Goal: Transaction & Acquisition: Download file/media

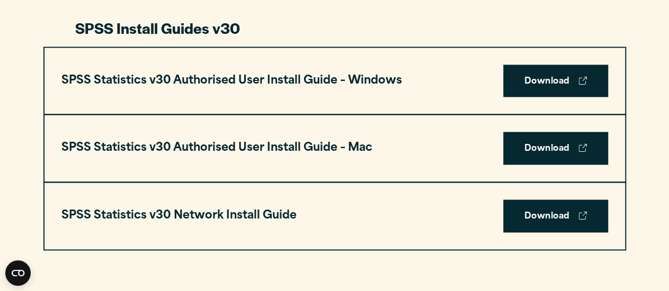
scroll to position [776, 0]
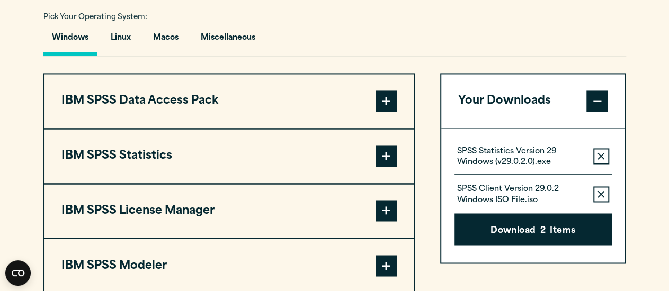
scroll to position [785, 0]
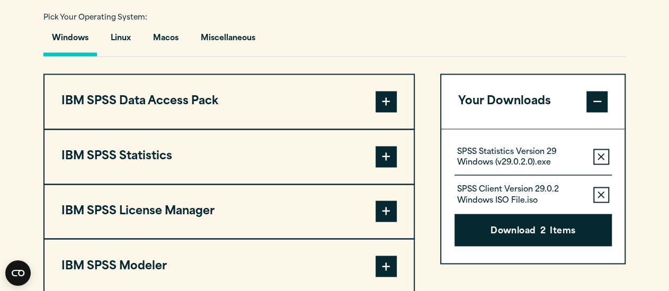
click at [379, 165] on span at bounding box center [386, 156] width 21 height 21
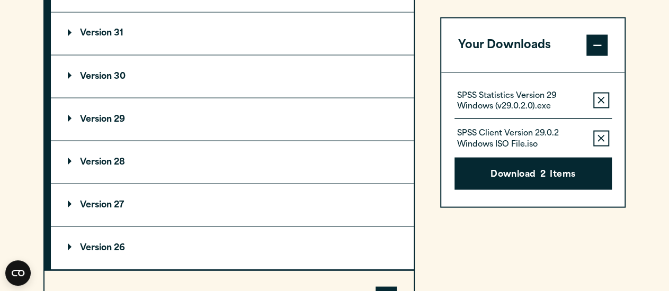
scroll to position [957, 0]
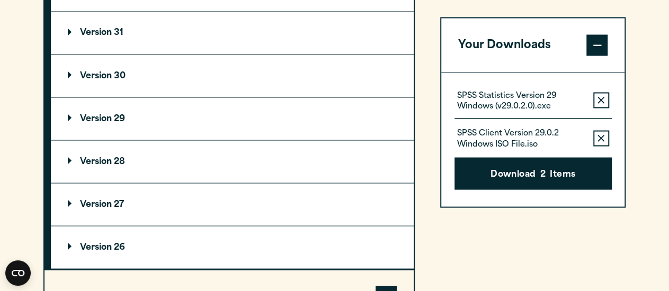
click at [268, 119] on summary "Version 29" at bounding box center [232, 118] width 363 height 42
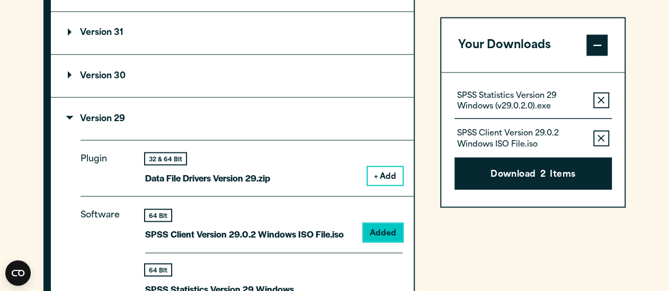
click at [374, 175] on button "+ Add" at bounding box center [385, 176] width 35 height 18
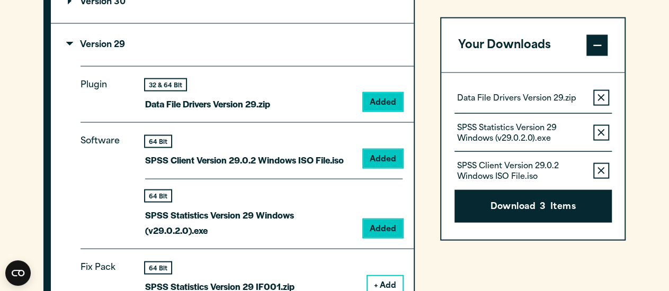
scroll to position [1030, 0]
click at [595, 128] on button "Remove this item from your software download list" at bounding box center [601, 133] width 16 height 16
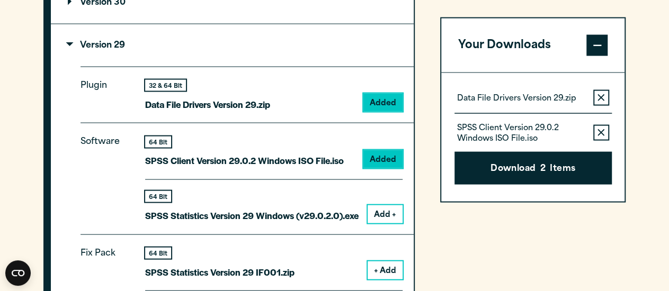
click at [597, 132] on button "Remove this item from your software download list" at bounding box center [601, 133] width 16 height 16
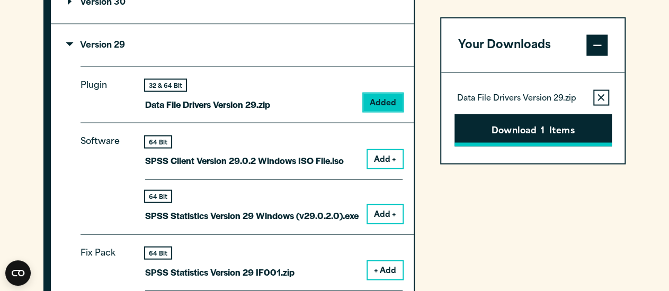
click at [571, 121] on button "Download 1 Items" at bounding box center [533, 130] width 157 height 33
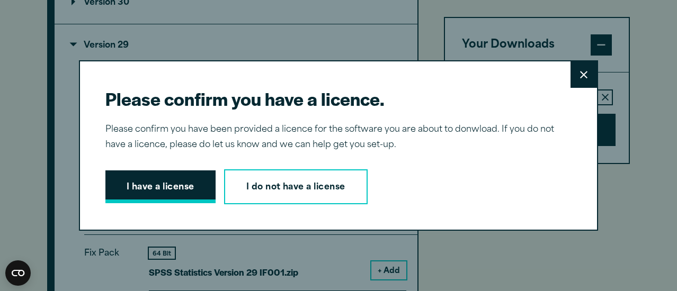
click at [183, 196] on button "I have a license" at bounding box center [160, 187] width 110 height 33
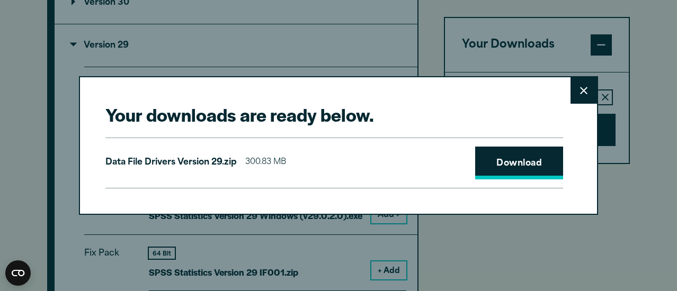
click at [500, 166] on link "Download" at bounding box center [519, 163] width 88 height 33
click at [581, 93] on icon at bounding box center [583, 90] width 7 height 7
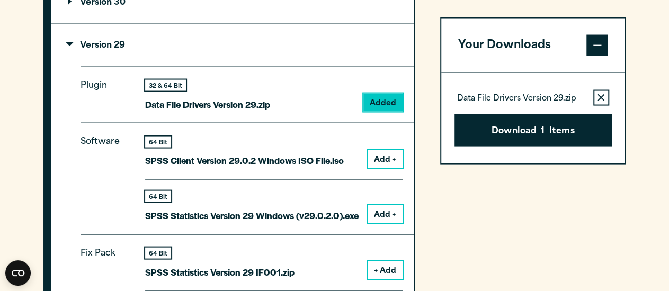
click at [123, 38] on summary "Version 29" at bounding box center [232, 45] width 363 height 42
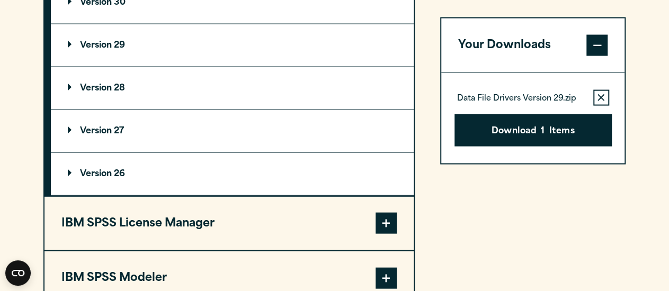
scroll to position [957, 0]
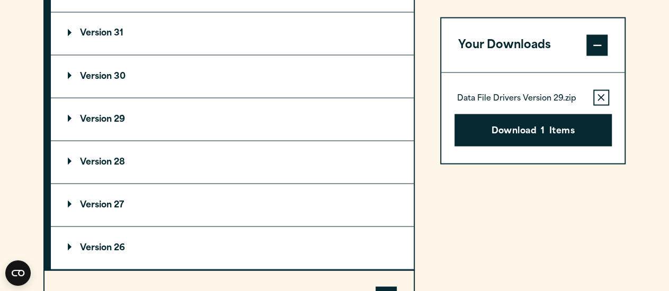
click at [597, 97] on button "Remove this item from your software download list" at bounding box center [601, 98] width 16 height 16
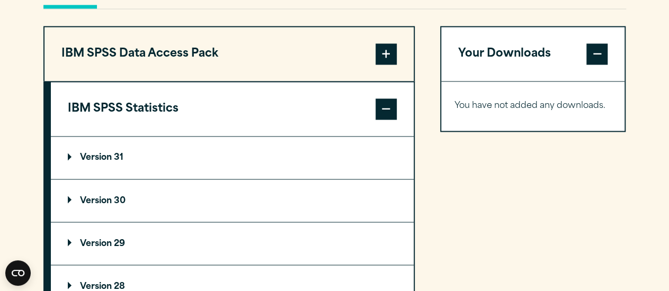
scroll to position [832, 0]
click at [69, 236] on summary "Version 29" at bounding box center [232, 244] width 363 height 42
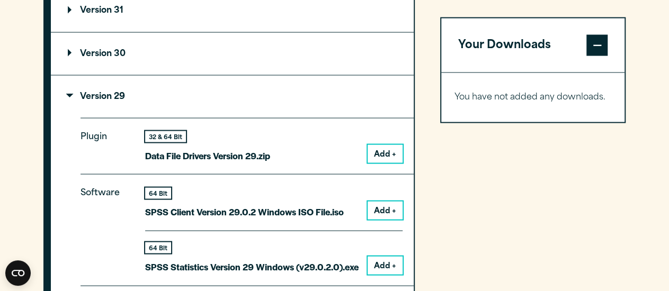
scroll to position [981, 0]
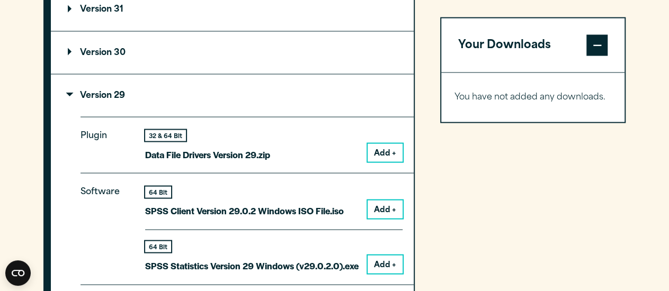
click at [375, 207] on button "Add +" at bounding box center [385, 209] width 35 height 18
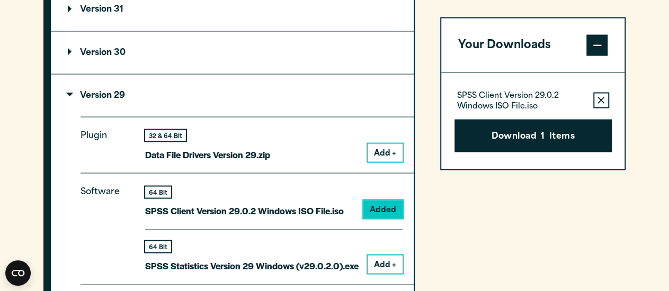
scroll to position [1043, 0]
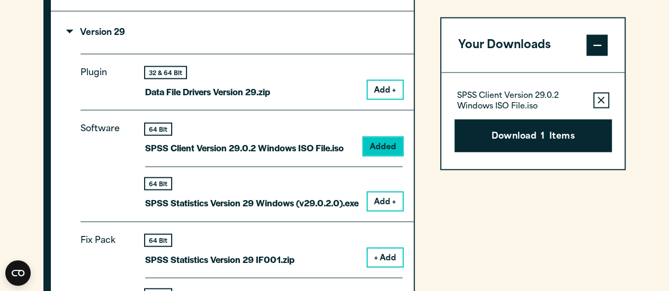
click at [384, 199] on button "Add +" at bounding box center [385, 202] width 35 height 18
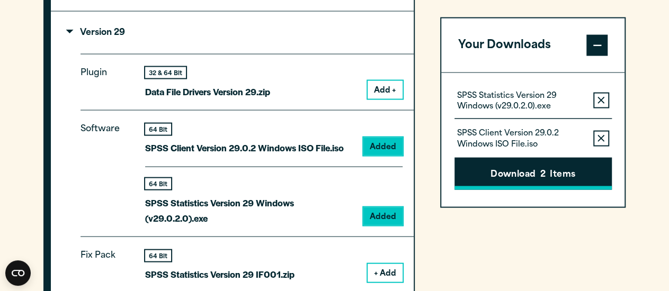
click at [545, 161] on button "Download 2 Items" at bounding box center [533, 173] width 157 height 33
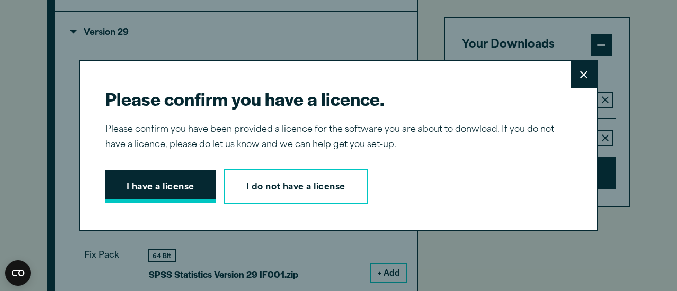
click at [164, 182] on button "I have a license" at bounding box center [160, 187] width 110 height 33
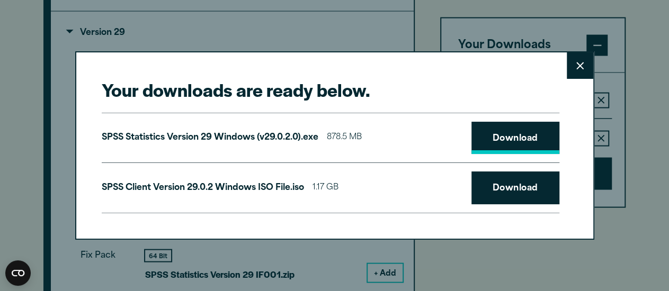
click at [526, 146] on link "Download" at bounding box center [516, 138] width 88 height 33
click at [502, 199] on link "Download" at bounding box center [516, 188] width 88 height 33
